Goal: Task Accomplishment & Management: Use online tool/utility

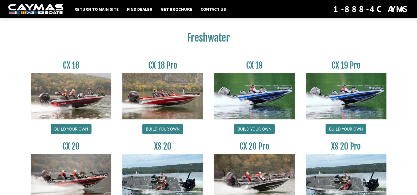
scroll to position [468, 0]
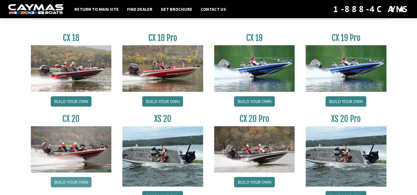
click at [87, 181] on link "Build your own" at bounding box center [71, 182] width 41 height 10
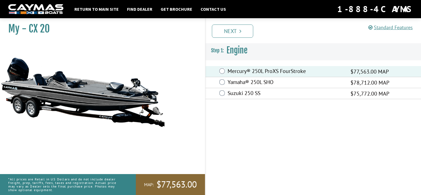
click at [238, 33] on link "Next" at bounding box center [232, 31] width 41 height 13
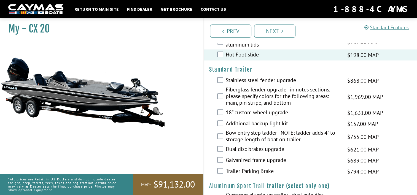
scroll to position [1000, 0]
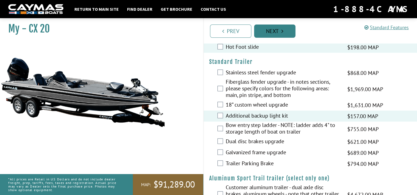
click at [272, 33] on link "Next" at bounding box center [274, 31] width 41 height 13
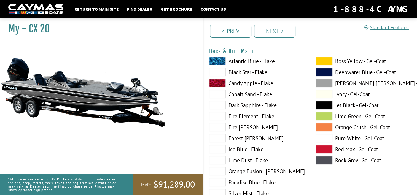
scroll to position [55, 0]
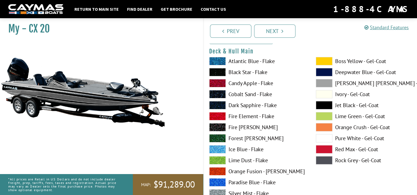
click at [321, 148] on span at bounding box center [324, 149] width 17 height 8
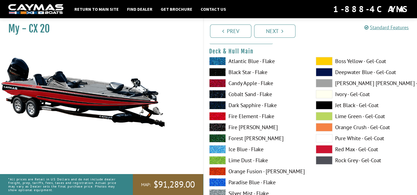
click at [325, 136] on span at bounding box center [324, 138] width 17 height 8
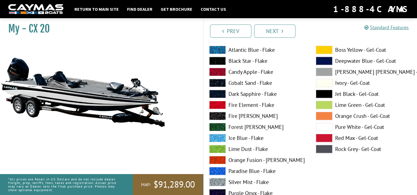
scroll to position [303, 0]
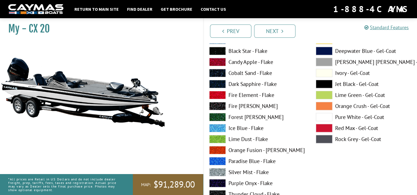
click at [325, 127] on span at bounding box center [324, 128] width 17 height 8
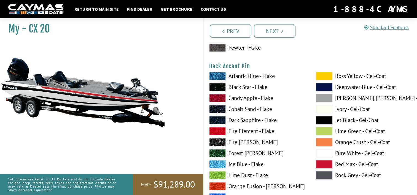
scroll to position [496, 0]
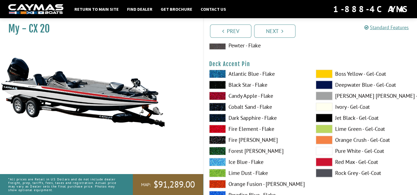
click at [324, 160] on span at bounding box center [324, 162] width 17 height 8
click at [323, 158] on span at bounding box center [324, 162] width 17 height 8
click at [322, 158] on span at bounding box center [324, 162] width 17 height 8
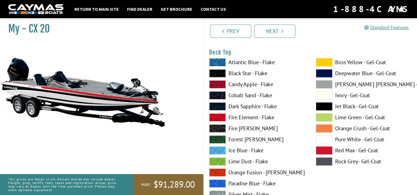
scroll to position [744, 0]
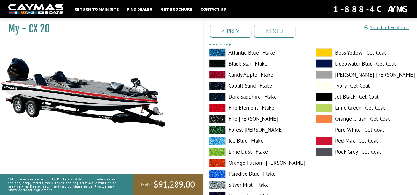
click at [321, 141] on span at bounding box center [324, 141] width 17 height 8
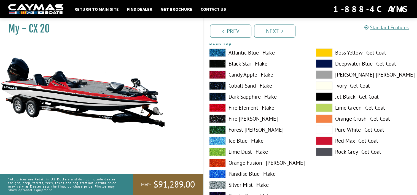
click at [321, 141] on span at bounding box center [324, 141] width 17 height 8
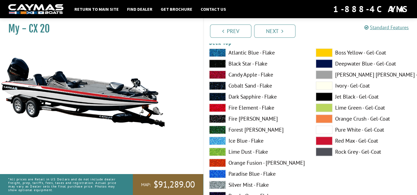
click at [322, 75] on span at bounding box center [324, 75] width 17 height 8
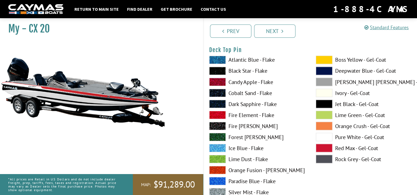
scroll to position [964, 0]
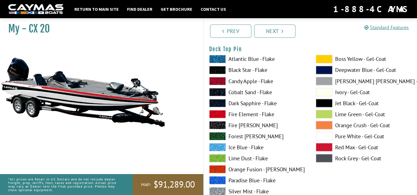
click at [327, 146] on span at bounding box center [324, 147] width 17 height 8
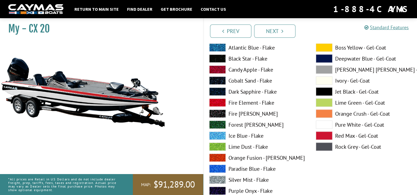
scroll to position [1212, 0]
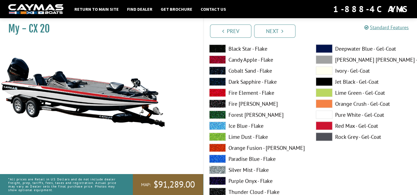
click at [320, 125] on span at bounding box center [324, 126] width 17 height 8
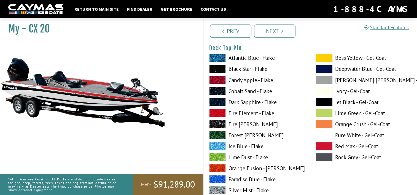
scroll to position [964, 0]
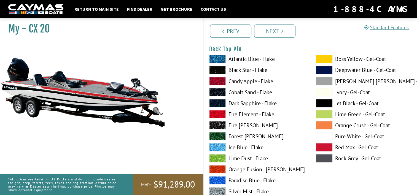
click at [325, 135] on span at bounding box center [324, 136] width 17 height 8
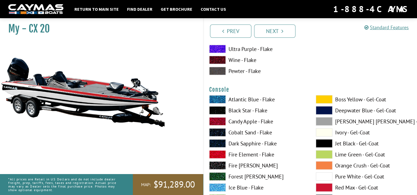
scroll to position [1405, 0]
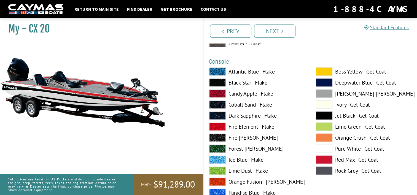
click at [326, 157] on span at bounding box center [324, 160] width 17 height 8
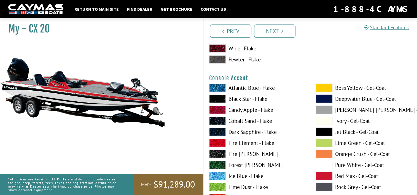
scroll to position [1626, 0]
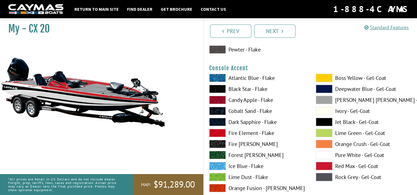
click at [325, 152] on span at bounding box center [324, 155] width 17 height 8
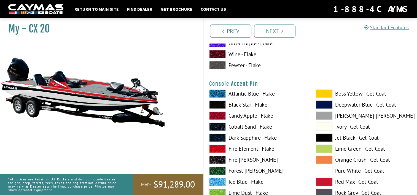
scroll to position [1846, 0]
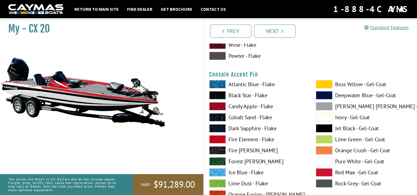
click at [325, 159] on span at bounding box center [324, 161] width 17 height 8
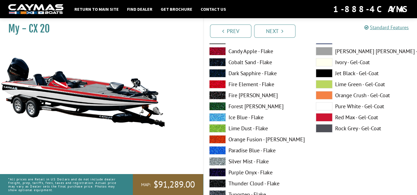
scroll to position [1874, 0]
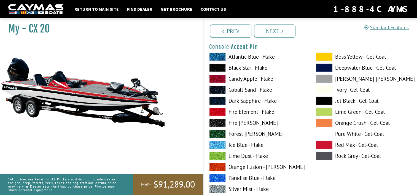
click at [324, 99] on span at bounding box center [324, 101] width 17 height 8
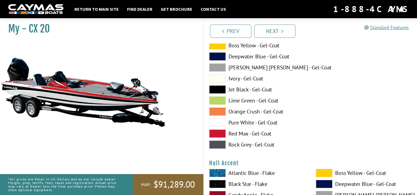
scroll to position [2122, 0]
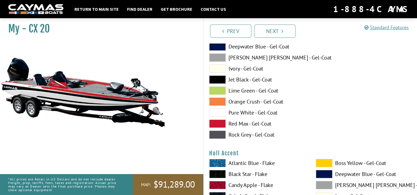
click at [217, 123] on span at bounding box center [217, 124] width 17 height 8
click at [218, 123] on span at bounding box center [217, 124] width 17 height 8
click at [221, 58] on span at bounding box center [217, 57] width 17 height 8
click at [222, 58] on span at bounding box center [217, 57] width 17 height 8
click at [224, 120] on span at bounding box center [217, 124] width 17 height 8
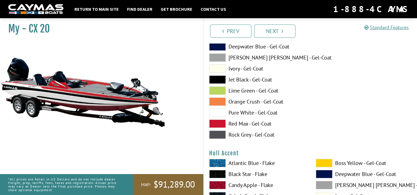
click at [224, 120] on span at bounding box center [217, 124] width 17 height 8
click at [345, 87] on div "Boss Yellow - Gel-Coat Deepwater Blue - Gel-Coat Dove Gray - Gel-Coat Ivory - G…" at bounding box center [311, 86] width 214 height 110
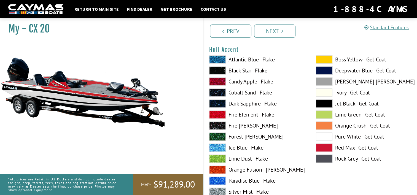
scroll to position [2259, 0]
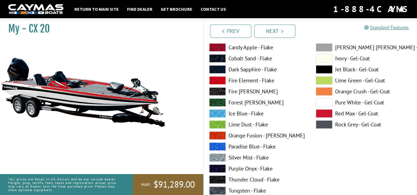
click at [322, 101] on span at bounding box center [324, 102] width 17 height 8
click at [321, 99] on span at bounding box center [324, 102] width 17 height 8
click at [322, 110] on span at bounding box center [324, 113] width 17 height 8
click at [293, 96] on div "Atlantic Blue - Flake Black Star - Flake Candy Apple - Flake Cobalt Sand - Flak…" at bounding box center [257, 125] width 107 height 209
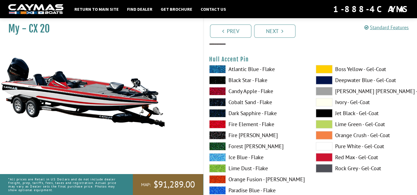
scroll to position [2452, 0]
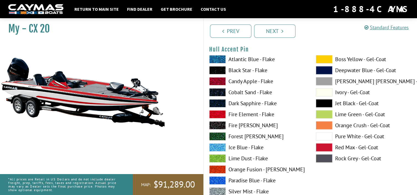
click at [324, 103] on span at bounding box center [324, 103] width 17 height 8
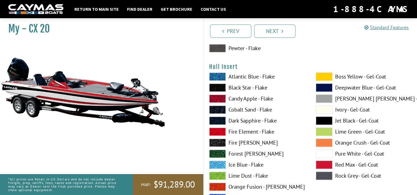
scroll to position [2673, 0]
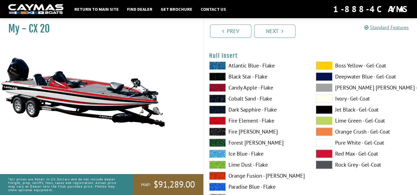
click at [320, 152] on span at bounding box center [324, 154] width 17 height 8
click at [319, 150] on span at bounding box center [324, 154] width 17 height 8
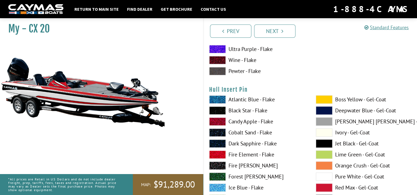
scroll to position [2893, 0]
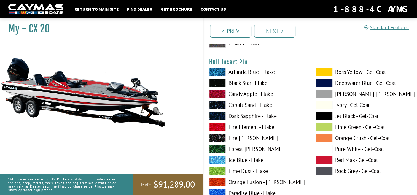
click at [318, 148] on span at bounding box center [324, 149] width 17 height 8
click at [324, 157] on span at bounding box center [324, 160] width 17 height 8
click at [295, 133] on div "Atlantic Blue - Flake Black Star - Flake Candy Apple - Flake Cobalt Sand - Flak…" at bounding box center [257, 172] width 107 height 209
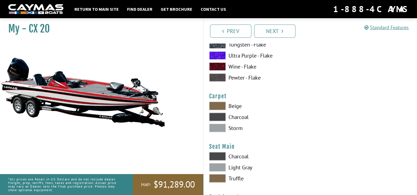
scroll to position [3114, 0]
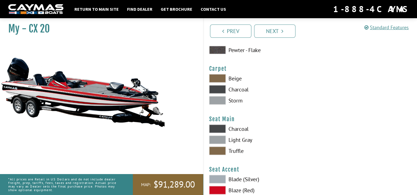
click at [220, 98] on span at bounding box center [217, 100] width 17 height 8
click at [220, 87] on span at bounding box center [217, 89] width 17 height 8
click at [220, 79] on span at bounding box center [217, 78] width 17 height 8
click at [218, 88] on span at bounding box center [217, 89] width 17 height 8
click at [221, 98] on span at bounding box center [217, 100] width 17 height 8
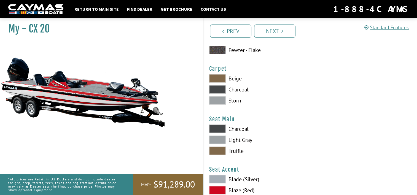
click at [336, 91] on div at bounding box center [363, 90] width 107 height 33
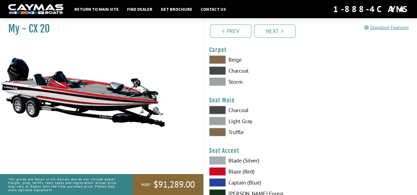
scroll to position [3169, 0]
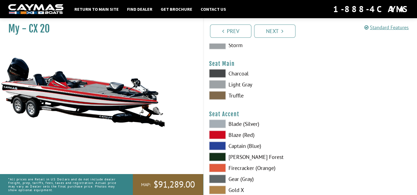
click at [219, 83] on span at bounding box center [217, 84] width 17 height 8
click at [215, 72] on span at bounding box center [217, 73] width 17 height 8
click at [220, 95] on span at bounding box center [217, 95] width 17 height 8
click at [220, 83] on span at bounding box center [217, 84] width 17 height 8
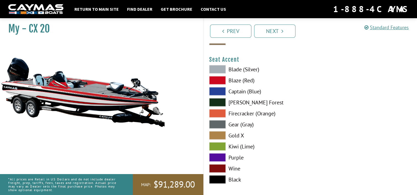
scroll to position [3224, 0]
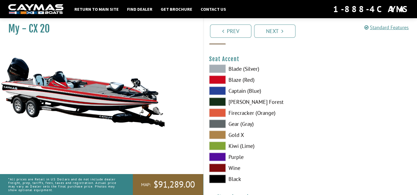
click at [218, 78] on span at bounding box center [217, 80] width 17 height 8
click at [217, 177] on span at bounding box center [217, 179] width 17 height 8
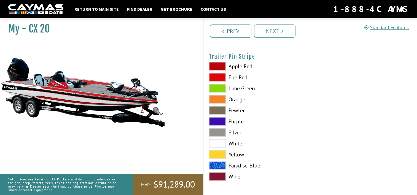
scroll to position [3366, 0]
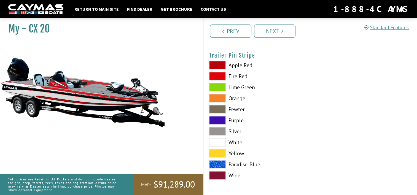
click at [219, 141] on span at bounding box center [217, 142] width 17 height 8
click at [280, 34] on link "Next" at bounding box center [274, 31] width 41 height 13
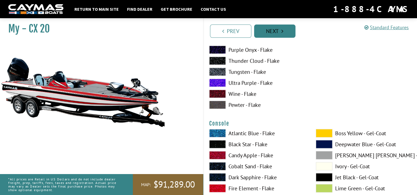
scroll to position [737, 0]
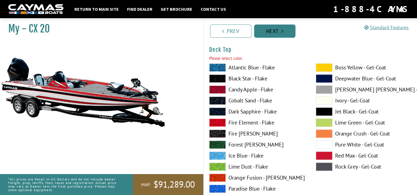
click at [280, 34] on link "Next" at bounding box center [274, 31] width 41 height 13
click at [277, 29] on link "Next" at bounding box center [274, 31] width 41 height 13
click at [320, 90] on span at bounding box center [324, 89] width 17 height 8
click at [281, 35] on link "Next" at bounding box center [274, 31] width 41 height 13
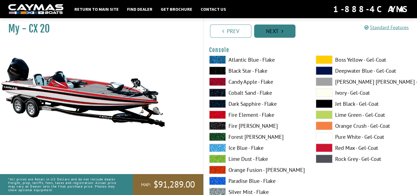
click at [281, 34] on link "Next" at bounding box center [274, 31] width 41 height 13
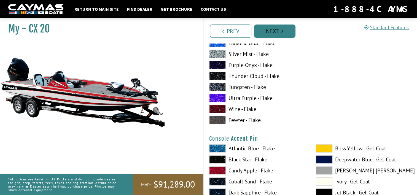
click at [282, 34] on icon "Pagination" at bounding box center [282, 31] width 2 height 6
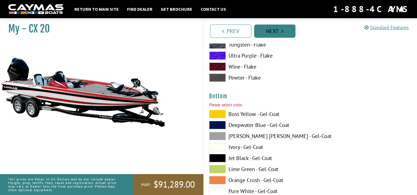
click at [283, 35] on link "Next" at bounding box center [274, 31] width 41 height 13
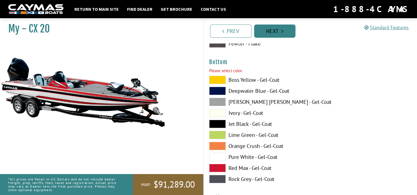
click at [283, 34] on link "Next" at bounding box center [274, 31] width 41 height 13
click at [284, 34] on link "Next" at bounding box center [274, 31] width 41 height 13
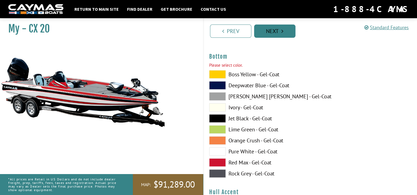
scroll to position [2097, 0]
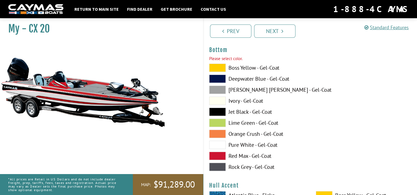
click at [215, 152] on span at bounding box center [217, 156] width 17 height 8
